Goal: Use online tool/utility: Utilize a website feature to perform a specific function

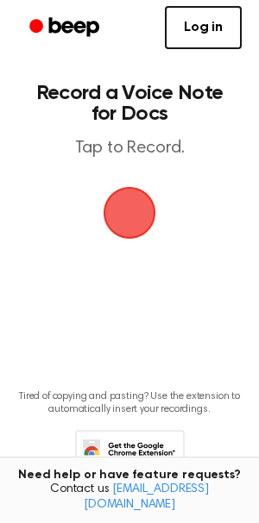
click at [110, 197] on span "button" at bounding box center [129, 213] width 48 height 48
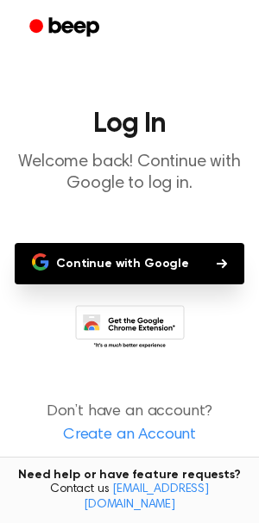
click at [90, 259] on button "Continue with Google" at bounding box center [129, 263] width 229 height 41
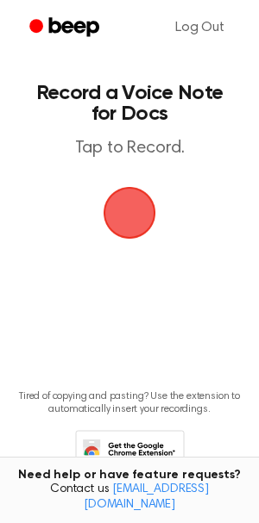
click at [148, 203] on span "button" at bounding box center [129, 213] width 48 height 48
click at [112, 199] on span "button" at bounding box center [129, 213] width 48 height 48
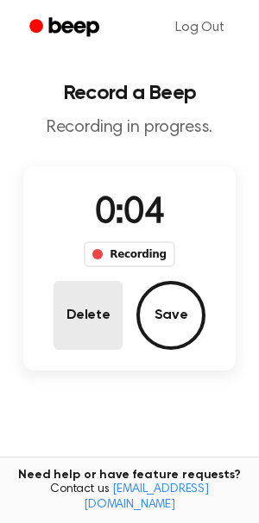
click at [97, 324] on button "Delete" at bounding box center [87, 315] width 69 height 69
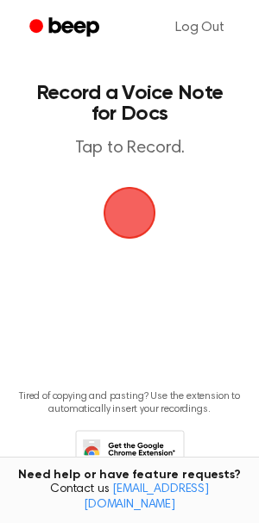
click at [126, 226] on span "button" at bounding box center [129, 213] width 48 height 48
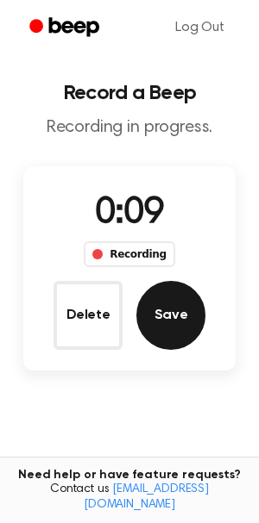
click at [149, 312] on button "Save" at bounding box center [170, 315] width 69 height 69
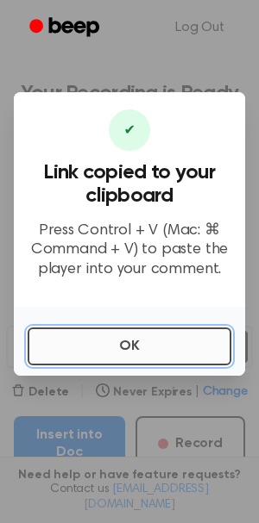
click at [132, 343] on button "OK" at bounding box center [129, 347] width 203 height 38
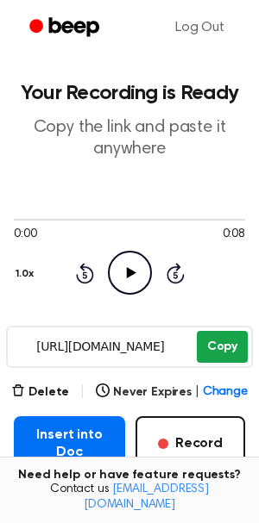
click at [221, 346] on button "Copy" at bounding box center [222, 347] width 51 height 32
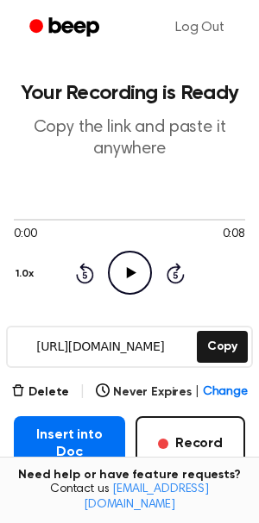
click at [137, 271] on icon "Play Audio" at bounding box center [130, 273] width 44 height 44
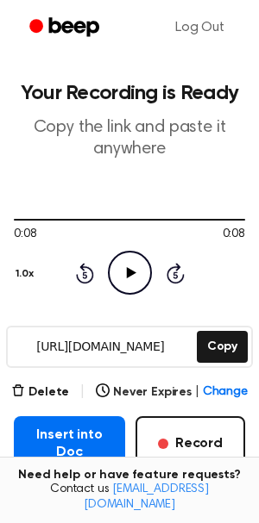
click at [82, 276] on icon "Rewind 5 seconds" at bounding box center [84, 273] width 19 height 22
click at [87, 269] on icon "Rewind 5 seconds" at bounding box center [84, 273] width 19 height 22
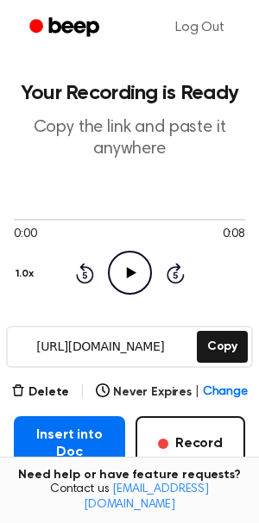
click at [87, 269] on icon "Rewind 5 seconds" at bounding box center [84, 273] width 19 height 22
click at [123, 263] on icon "Play Audio" at bounding box center [130, 273] width 44 height 44
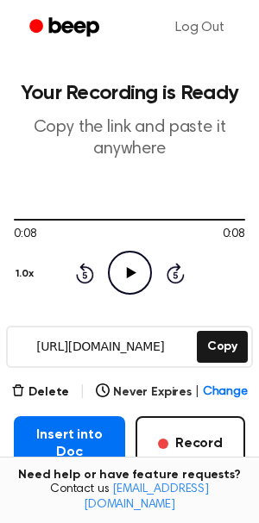
click at [123, 272] on icon "Play Audio" at bounding box center [130, 273] width 44 height 44
click at [119, 273] on icon "Play Audio" at bounding box center [130, 273] width 44 height 44
